Goal: Use online tool/utility: Use online tool/utility

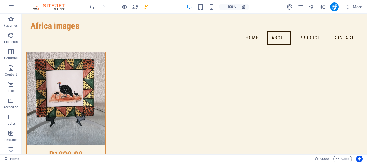
scroll to position [2782, 0]
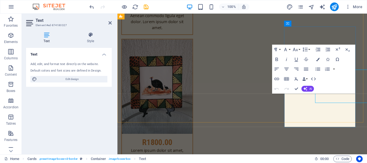
scroll to position [2809, 0]
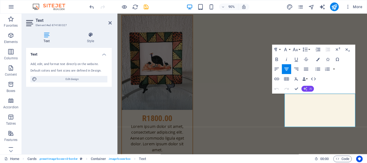
click at [308, 90] on button "AI" at bounding box center [308, 89] width 13 height 6
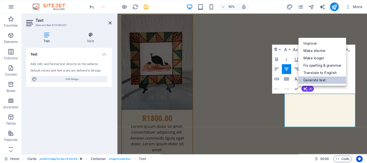
click at [315, 78] on link "Generate text" at bounding box center [323, 80] width 48 height 7
select select "English"
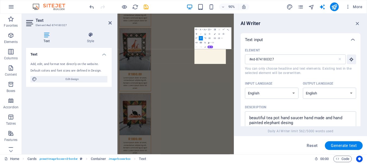
scroll to position [2978, 0]
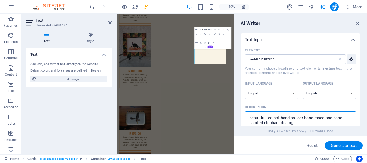
click at [296, 122] on textarea "beautiful tea pot hand saucer hand made and hand painted elephant desing" at bounding box center [301, 123] width 106 height 18
type textarea "b"
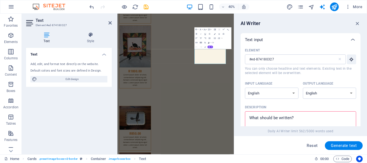
type textarea "t"
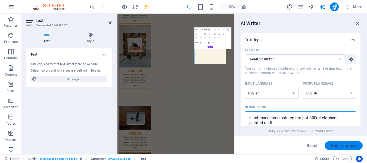
type textarea "hand made hand painted tea pot 800ml elephant painted on it"
click at [347, 145] on span "Generate text" at bounding box center [344, 145] width 26 height 4
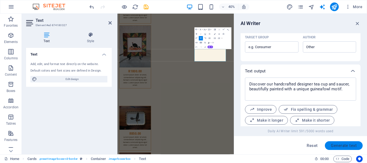
scroll to position [189, 0]
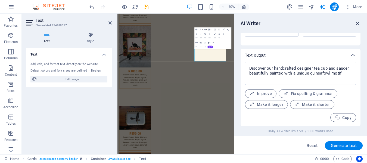
click at [357, 22] on icon "button" at bounding box center [358, 23] width 6 height 6
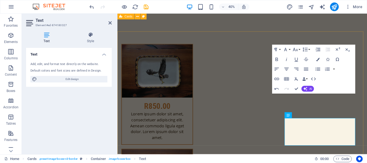
scroll to position [2809, 0]
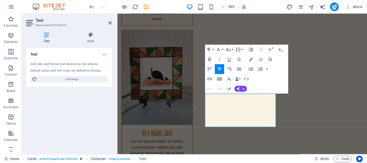
click at [240, 85] on div "Undo Redo Confirm (Ctrl+⏎) AI Improve Make shorter Make longer Fix spelling & g…" at bounding box center [226, 89] width 42 height 10
click at [240, 87] on icon "button" at bounding box center [239, 89] width 4 height 4
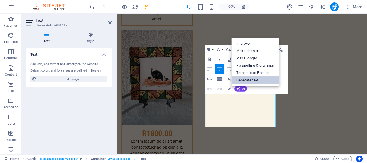
click at [244, 80] on link "Generate text" at bounding box center [256, 80] width 48 height 7
select select "English"
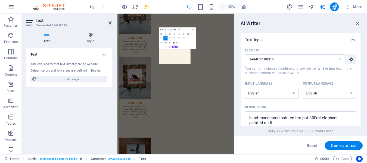
scroll to position [2978, 0]
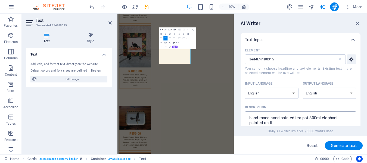
click at [340, 117] on textarea "hand made hand painted tea pot 800ml elephant painted on it" at bounding box center [301, 123] width 106 height 18
click at [313, 118] on textarea "hand made hand painted tea pot 800ml leopard and greenery painted on it" at bounding box center [301, 123] width 106 height 18
type textarea "hand made hand painted tea pot 900ml leopard and greenery painted on it"
click at [345, 144] on span "Generate text" at bounding box center [344, 145] width 26 height 4
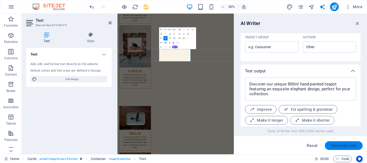
scroll to position [189, 0]
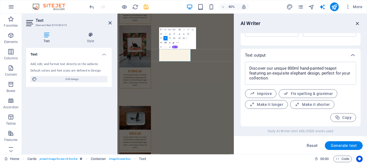
click at [357, 24] on icon "button" at bounding box center [358, 23] width 6 height 6
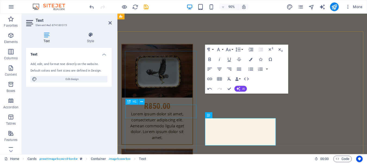
scroll to position [2809, 0]
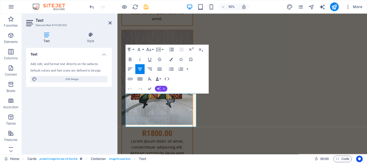
click at [160, 88] on icon "button" at bounding box center [159, 89] width 4 height 4
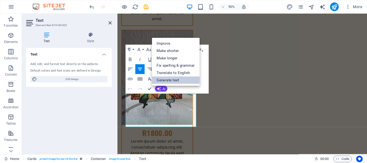
click at [166, 81] on link "Generate text" at bounding box center [176, 80] width 48 height 7
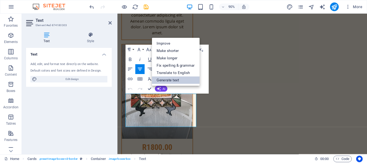
select select "English"
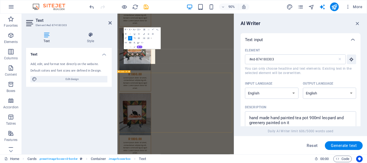
scroll to position [2978, 0]
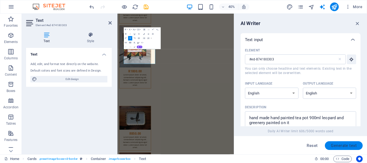
click at [338, 143] on button "Generate text" at bounding box center [344, 145] width 38 height 9
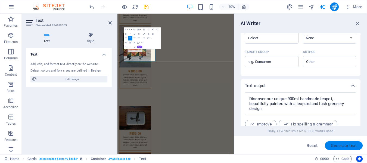
scroll to position [189, 0]
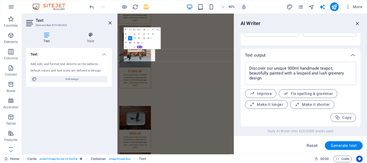
click at [357, 24] on icon "button" at bounding box center [358, 23] width 6 height 6
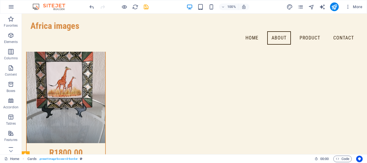
scroll to position [2619, 0]
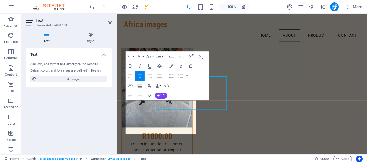
scroll to position [2646, 0]
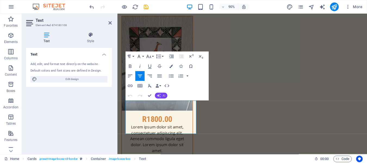
click at [162, 94] on button "AI" at bounding box center [161, 96] width 13 height 6
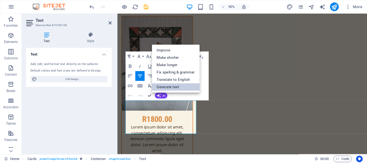
click at [170, 87] on link "Generate text" at bounding box center [176, 87] width 48 height 7
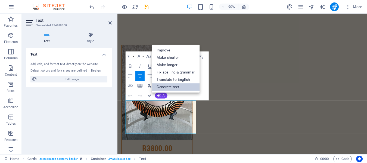
select select "English"
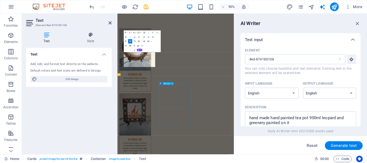
scroll to position [2815, 0]
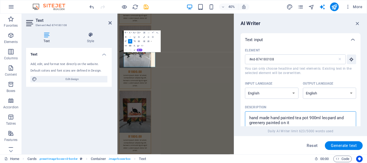
click at [336, 118] on textarea "hand made hand painted tea pot 900ml leopard and greenery painted on it" at bounding box center [301, 123] width 106 height 18
type textarea "hand made hand painted tea pot 900ml elephant and greenery painted on it"
click at [355, 146] on span "Generate text" at bounding box center [344, 145] width 26 height 4
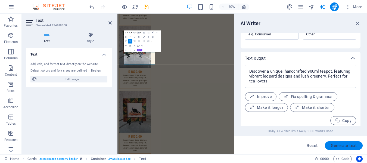
scroll to position [189, 0]
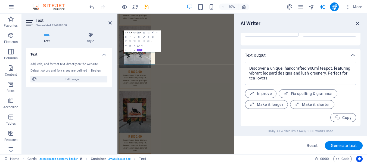
click at [358, 22] on icon "button" at bounding box center [358, 23] width 6 height 6
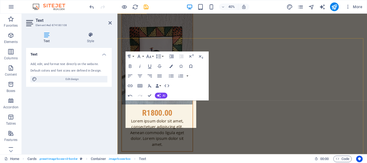
scroll to position [2646, 0]
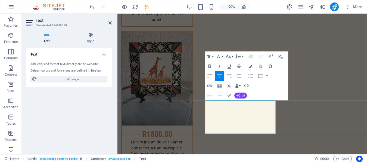
click at [239, 93] on button "AI" at bounding box center [241, 96] width 13 height 6
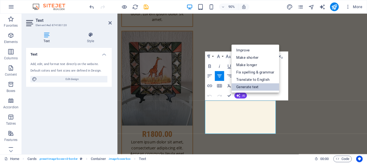
click at [243, 88] on link "Generate text" at bounding box center [256, 87] width 48 height 7
select select "English"
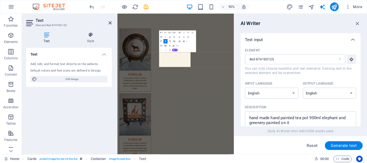
scroll to position [2815, 0]
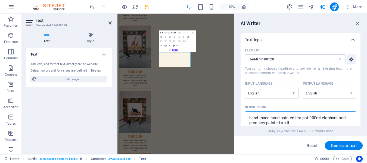
click at [312, 117] on textarea "hand made hand painted tea pot 900ml elephant and greenery painted on it" at bounding box center [301, 123] width 106 height 18
click at [339, 117] on textarea "hand made hand painted tea pot 800ml elephant and greenery painted on it" at bounding box center [301, 123] width 106 height 18
type textarea "hand made hand painted tea pot 800ml african patterns painted on it"
click at [342, 145] on span "Generate text" at bounding box center [344, 145] width 26 height 4
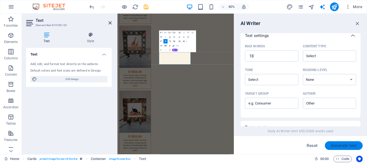
scroll to position [189, 0]
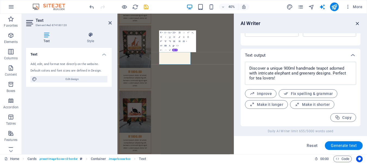
click at [358, 24] on icon "button" at bounding box center [358, 23] width 6 height 6
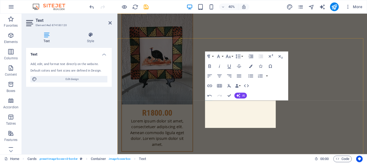
scroll to position [2646, 0]
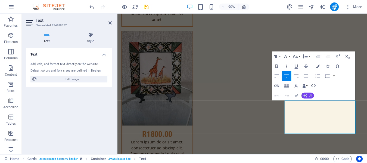
click at [310, 95] on span "AI" at bounding box center [311, 95] width 3 height 3
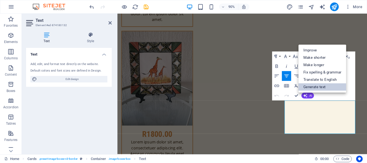
click at [313, 84] on link "Generate text" at bounding box center [323, 87] width 48 height 7
select select "English"
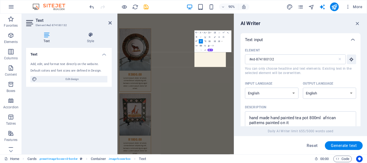
scroll to position [2815, 0]
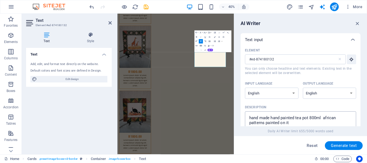
click at [265, 123] on textarea "hand made hand painted tea pot 800ml african patterns painted on it" at bounding box center [301, 123] width 106 height 18
click at [312, 118] on textarea "hand made hand painted tea pot 800ml porcupine painted on it" at bounding box center [301, 123] width 106 height 18
type textarea "hand made hand painted tea pot 500ml porcupine painted on it"
click at [341, 145] on span "Generate text" at bounding box center [344, 145] width 26 height 4
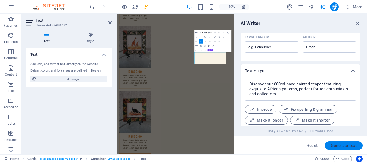
scroll to position [189, 0]
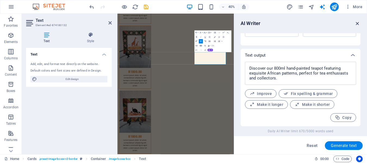
click at [357, 24] on icon "button" at bounding box center [358, 23] width 6 height 6
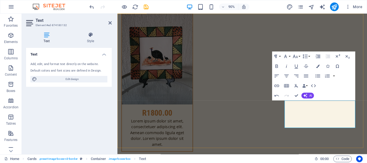
scroll to position [2646, 0]
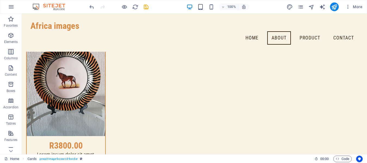
scroll to position [2456, 0]
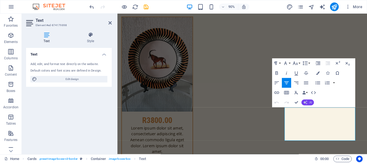
click at [309, 102] on button "AI" at bounding box center [308, 103] width 13 height 6
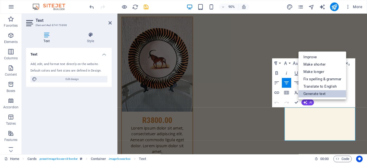
click at [313, 93] on link "Generate text" at bounding box center [323, 93] width 48 height 7
select select "English"
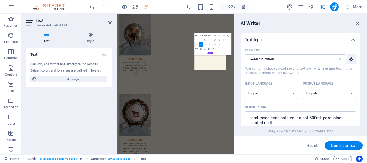
scroll to position [2652, 0]
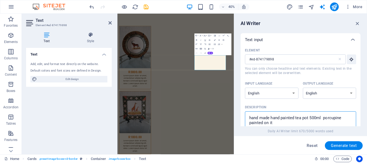
click at [313, 118] on textarea "hand made hand painted tea pot 500ml porcupine painted on it" at bounding box center [301, 123] width 106 height 18
click at [310, 118] on textarea "hand made hand painted tea pot 800ml porcupine painted on it" at bounding box center [301, 123] width 106 height 18
click at [281, 122] on textarea "hand made hand painted tea pot and sugar pot set 800ml porcupine painted on it" at bounding box center [301, 123] width 106 height 18
type textarea "hand made hand painted tea pot and sugar pot set 800ml lion painted on it"
click at [333, 143] on span "Generate text" at bounding box center [344, 145] width 26 height 4
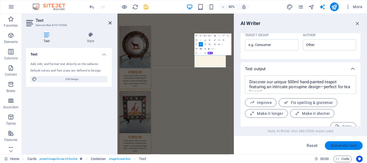
scroll to position [185, 0]
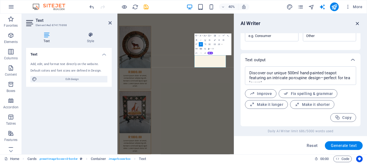
click at [357, 22] on icon "button" at bounding box center [358, 23] width 6 height 6
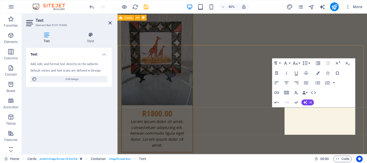
scroll to position [2482, 0]
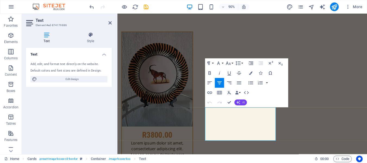
click at [241, 100] on button "AI" at bounding box center [241, 103] width 13 height 6
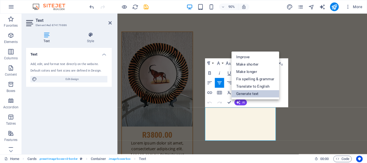
click at [246, 93] on link "Generate text" at bounding box center [256, 93] width 48 height 7
select select "English"
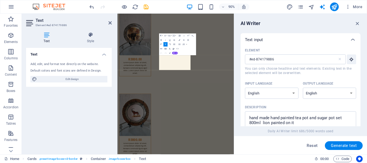
scroll to position [2652, 0]
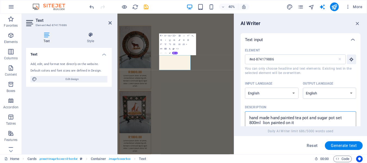
click at [310, 118] on textarea "hand made hand painted tea pot and sugar pot set 800ml lion painted on it" at bounding box center [301, 123] width 106 height 18
click at [310, 118] on textarea "hand made hand painted tea pot milk jug and sugar pot set 800ml lion painted on…" at bounding box center [301, 123] width 106 height 18
click at [284, 123] on textarea "hand made hand painted tea pot ,milk jug and sugar pot set 800ml lion painted o…" at bounding box center [301, 123] width 106 height 18
type textarea "hand made hand painted tea pot ,milk jug and sugar pot set 800ml zebra painted …"
click at [349, 144] on span "Generate text" at bounding box center [344, 145] width 26 height 4
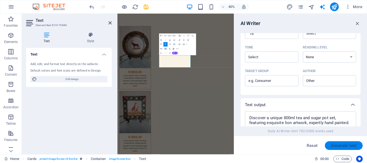
scroll to position [189, 0]
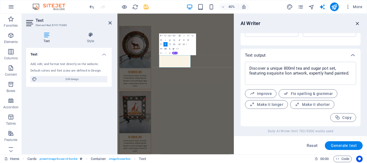
click at [358, 23] on icon "button" at bounding box center [358, 23] width 6 height 6
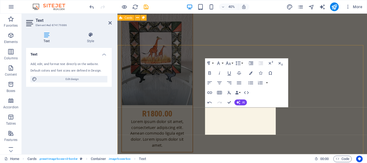
scroll to position [2482, 0]
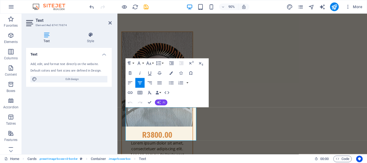
click at [163, 100] on button "AI" at bounding box center [161, 103] width 13 height 6
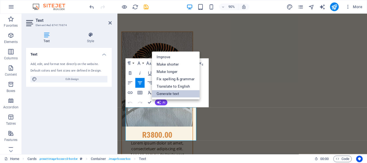
click at [169, 93] on link "Generate text" at bounding box center [176, 93] width 48 height 7
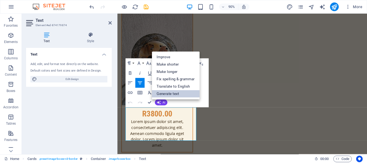
select select "English"
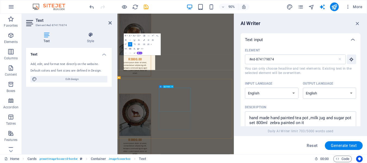
scroll to position [2652, 0]
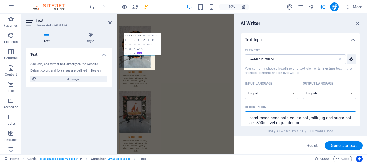
click at [302, 118] on textarea "hand made hand painted tea pot ,milk jug and sugar pot set 800ml zebra painted …" at bounding box center [301, 123] width 106 height 18
click at [274, 123] on textarea "hand made hand painted coffee pot ,milk jug and sugar pot set 800ml zebra paint…" at bounding box center [301, 123] width 106 height 18
click at [342, 118] on textarea "hand made hand painted coffee pots 800ml zebra painted on it" at bounding box center [301, 123] width 106 height 18
click at [325, 118] on textarea "hand made hand painted coffee pots 800ml zebra or elephant painted on it" at bounding box center [301, 123] width 106 height 18
click at [331, 118] on textarea "hand made hand painted coffee pots 1.3 lml zebra or elephant painted on it" at bounding box center [301, 123] width 106 height 18
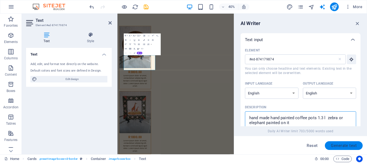
type textarea "hand made hand painted coffee pots 1.3 l zebra or elephant painted on it"
click at [339, 142] on button "Generate text" at bounding box center [344, 145] width 38 height 9
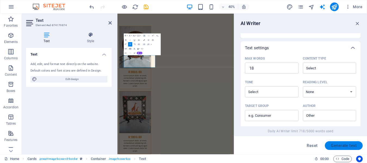
scroll to position [189, 0]
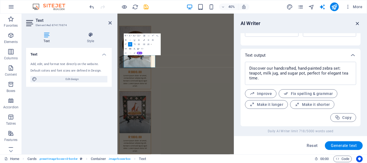
click at [357, 24] on icon "button" at bounding box center [358, 23] width 6 height 6
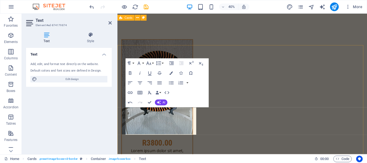
scroll to position [2482, 0]
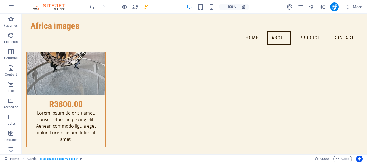
scroll to position [2303, 0]
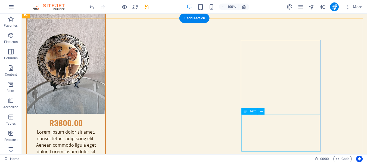
scroll to position [2330, 0]
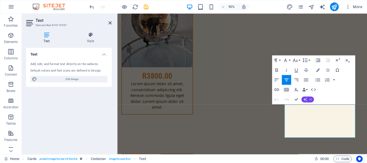
click at [308, 100] on icon "button" at bounding box center [306, 100] width 4 height 4
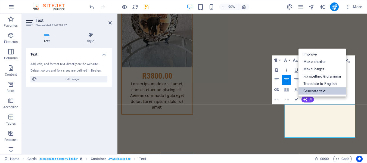
click at [315, 90] on link "Generate text" at bounding box center [323, 90] width 48 height 7
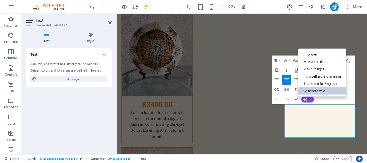
select select "English"
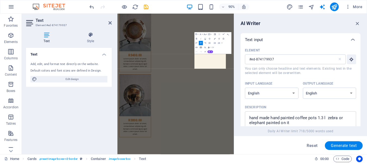
scroll to position [2499, 0]
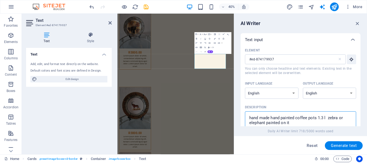
click at [317, 117] on textarea "hand made hand painted coffee pots 1.3 l zebra or elephant painted on it" at bounding box center [301, 123] width 106 height 18
click at [322, 118] on textarea "hand made hand painted milk jugs 1.3 l zebra or elephant painted on it" at bounding box center [301, 123] width 106 height 18
click at [265, 123] on textarea "hand made hand painted milk jugs 125ml zebra or elephant painted on it" at bounding box center [301, 123] width 106 height 18
type textarea "hand made hand painted milk jugs 125ml leopard print painted on it"
click at [335, 143] on button "Generate text" at bounding box center [344, 145] width 38 height 9
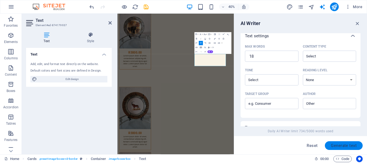
scroll to position [189, 0]
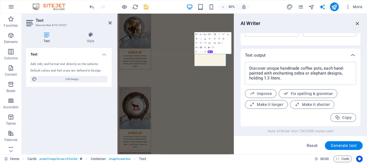
click at [357, 23] on icon "button" at bounding box center [358, 23] width 6 height 6
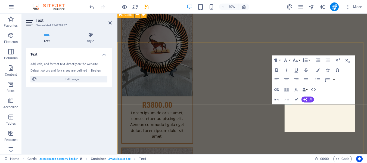
scroll to position [2330, 0]
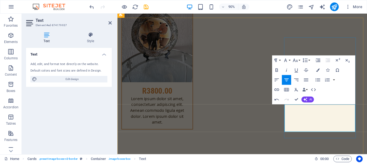
click at [309, 99] on button "AI" at bounding box center [308, 100] width 13 height 6
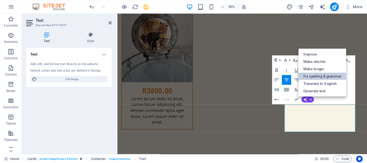
click at [325, 75] on link "Fix spelling & grammar" at bounding box center [323, 76] width 48 height 7
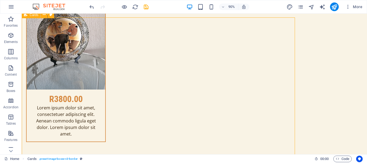
scroll to position [2331, 0]
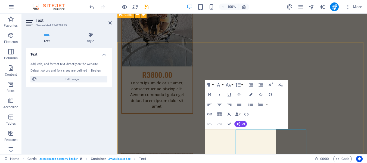
scroll to position [2330, 0]
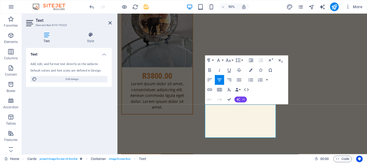
click at [242, 97] on button "AI" at bounding box center [241, 100] width 13 height 6
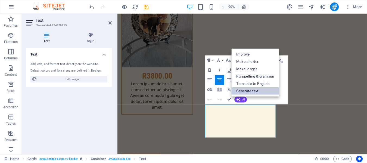
click at [245, 88] on link "Generate text" at bounding box center [256, 90] width 48 height 7
select select "English"
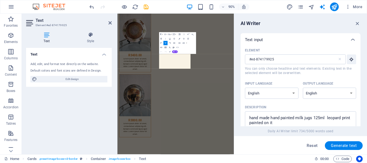
scroll to position [2499, 0]
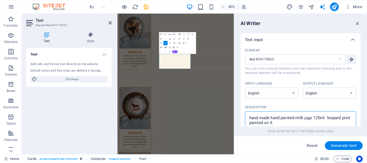
click at [326, 117] on textarea "hand made hand painted milk jugs 125ml leopard print painted on it" at bounding box center [301, 123] width 106 height 18
click at [258, 121] on textarea "hand made hand painted bread serving plate leopard print painted on it" at bounding box center [301, 123] width 106 height 18
type textarea "hand made hand painted bread serving plate tiger skin pattern on the rim and tu…"
click at [342, 142] on button "Generate text" at bounding box center [344, 145] width 38 height 9
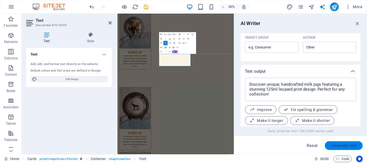
scroll to position [189, 0]
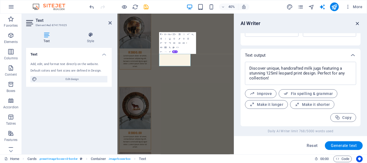
click at [358, 22] on icon "button" at bounding box center [358, 23] width 6 height 6
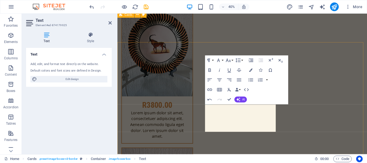
scroll to position [2330, 0]
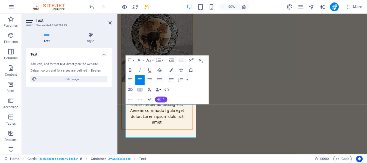
click at [160, 100] on icon "button" at bounding box center [159, 100] width 4 height 4
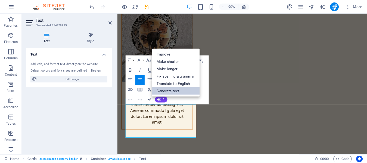
click at [164, 93] on link "Generate text" at bounding box center [176, 90] width 48 height 7
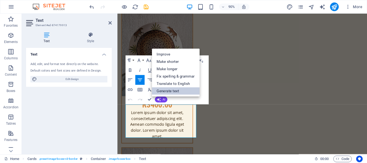
select select "English"
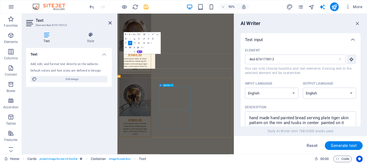
scroll to position [2499, 0]
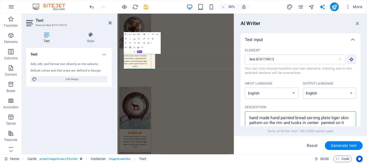
click at [320, 122] on textarea "hand made hand painted bread serving plate tiger skin pattern on the rim and tu…" at bounding box center [301, 123] width 106 height 18
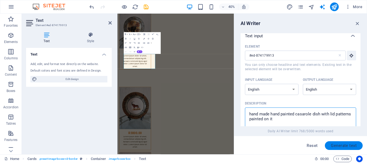
type textarea "hand made hand painted casarole dish with lid patterns painted on it"
click at [344, 143] on button "Generate text" at bounding box center [344, 145] width 38 height 9
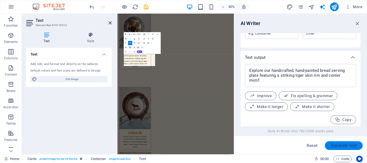
scroll to position [189, 0]
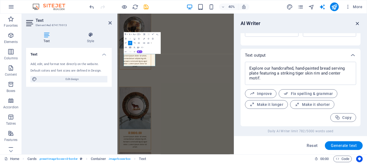
click at [358, 21] on icon "button" at bounding box center [358, 23] width 6 height 6
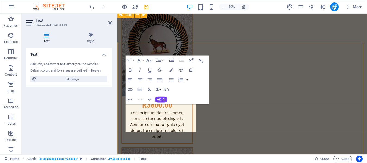
scroll to position [2330, 0]
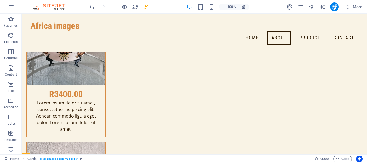
scroll to position [2140, 0]
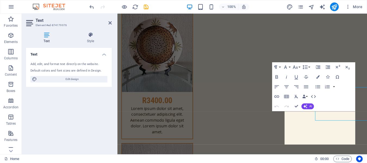
scroll to position [2167, 0]
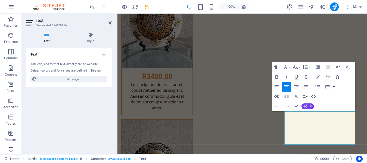
click at [309, 105] on button "AI" at bounding box center [308, 107] width 13 height 6
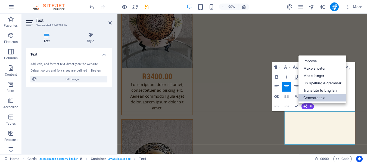
click at [310, 96] on link "Generate text" at bounding box center [323, 97] width 48 height 7
select select "English"
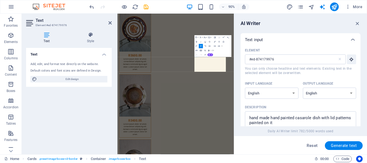
scroll to position [2336, 0]
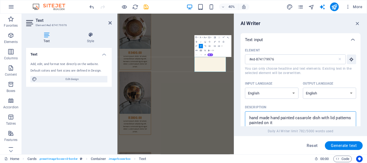
click at [336, 118] on textarea "hand made hand painted casarole dish with lid patterns painted on it" at bounding box center [301, 123] width 106 height 18
click at [266, 123] on textarea "hand made hand painted floral arrangment vases with patterns painted on it" at bounding box center [301, 123] width 106 height 18
type textarea "hand made hand painted floral arrangment vases with patterns of animal print an…"
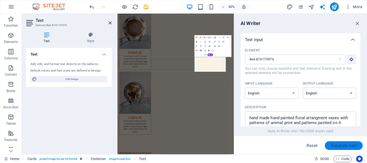
click at [341, 145] on span "Generate text" at bounding box center [344, 145] width 26 height 4
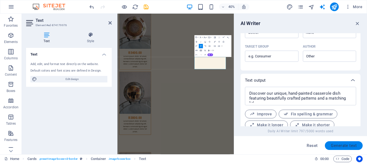
scroll to position [185, 0]
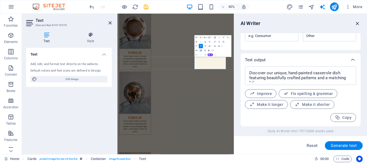
click at [357, 23] on icon "button" at bounding box center [358, 23] width 6 height 6
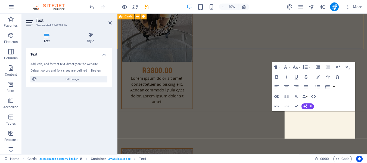
scroll to position [2167, 0]
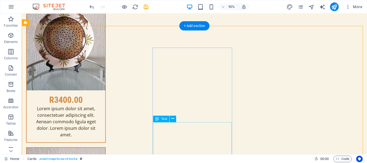
scroll to position [2167, 0]
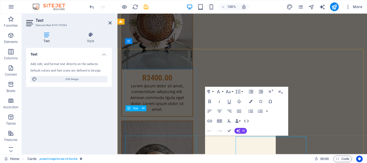
scroll to position [2167, 0]
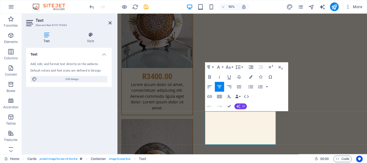
click at [242, 107] on button "AI" at bounding box center [241, 107] width 13 height 6
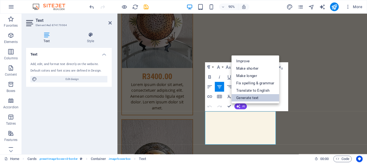
click at [244, 96] on link "Generate text" at bounding box center [256, 97] width 48 height 7
select select "English"
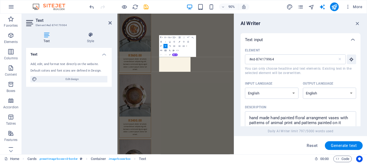
scroll to position [2336, 0]
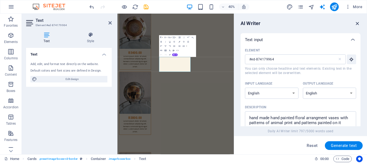
click at [357, 23] on icon "button" at bounding box center [358, 23] width 6 height 6
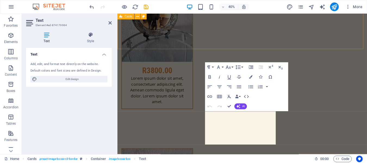
scroll to position [2167, 0]
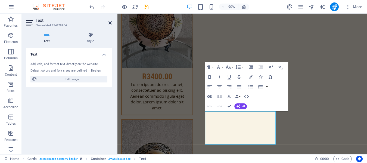
click at [109, 23] on icon at bounding box center [110, 23] width 3 height 4
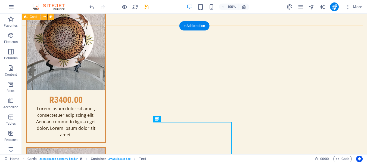
scroll to position [2167, 0]
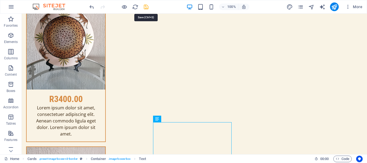
click at [146, 5] on icon "save" at bounding box center [146, 7] width 6 height 6
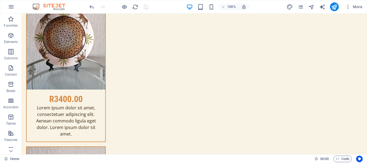
click at [146, 5] on div at bounding box center [118, 6] width 61 height 9
